Goal: Task Accomplishment & Management: Use online tool/utility

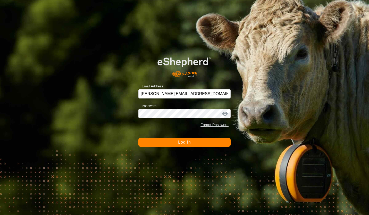
click at [173, 143] on button "Log In" at bounding box center [184, 142] width 92 height 9
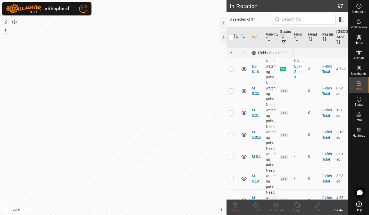
checkbox input "true"
click at [298, 205] on icon at bounding box center [297, 205] width 6 height 6
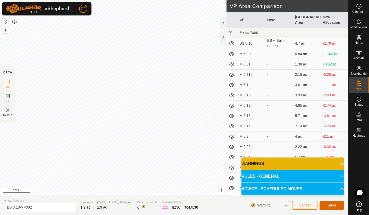
click at [330, 205] on span "Save" at bounding box center [332, 205] width 9 height 4
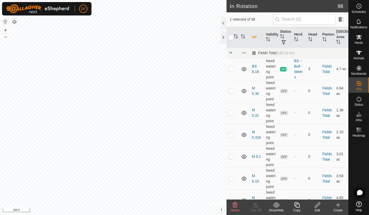
checkbox input "true"
click at [317, 208] on icon at bounding box center [318, 205] width 6 height 6
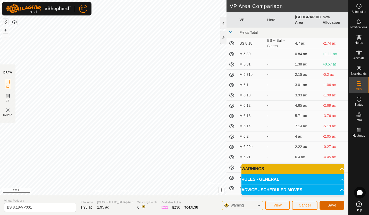
click at [333, 205] on span "Save" at bounding box center [332, 205] width 9 height 4
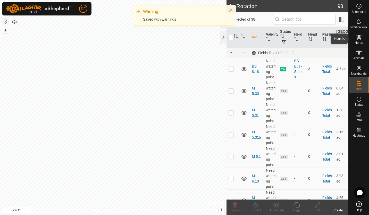
click at [360, 37] on icon at bounding box center [359, 37] width 6 height 6
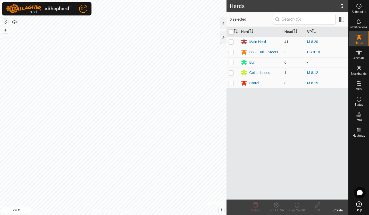
click at [231, 52] on p-checkbox at bounding box center [231, 52] width 5 height 4
checkbox input "true"
click at [298, 205] on icon at bounding box center [297, 205] width 6 height 6
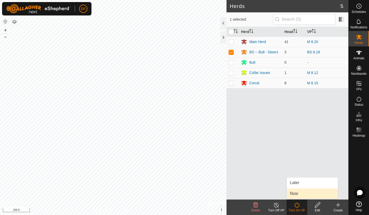
click at [294, 193] on link "Now" at bounding box center [312, 193] width 51 height 10
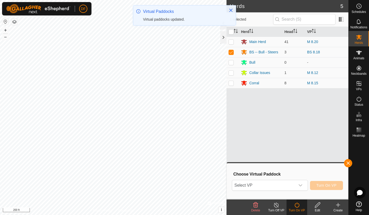
click at [303, 184] on icon "dropdown trigger" at bounding box center [301, 185] width 4 height 4
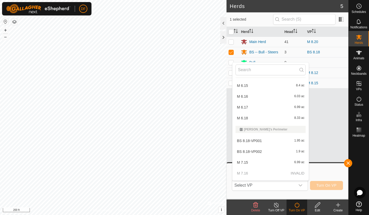
scroll to position [827, 0]
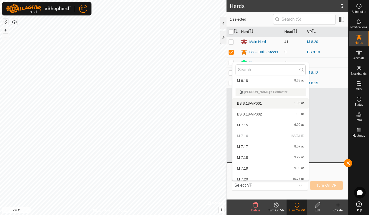
click at [251, 101] on li "BS 8.18-VP001 1.95 ac" at bounding box center [271, 103] width 76 height 10
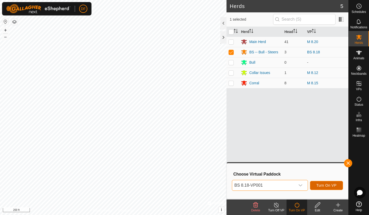
click at [329, 184] on span "Turn On VP" at bounding box center [327, 185] width 20 height 4
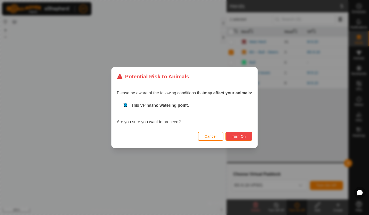
click at [238, 137] on span "Turn On" at bounding box center [239, 136] width 14 height 4
